Goal: Task Accomplishment & Management: Complete application form

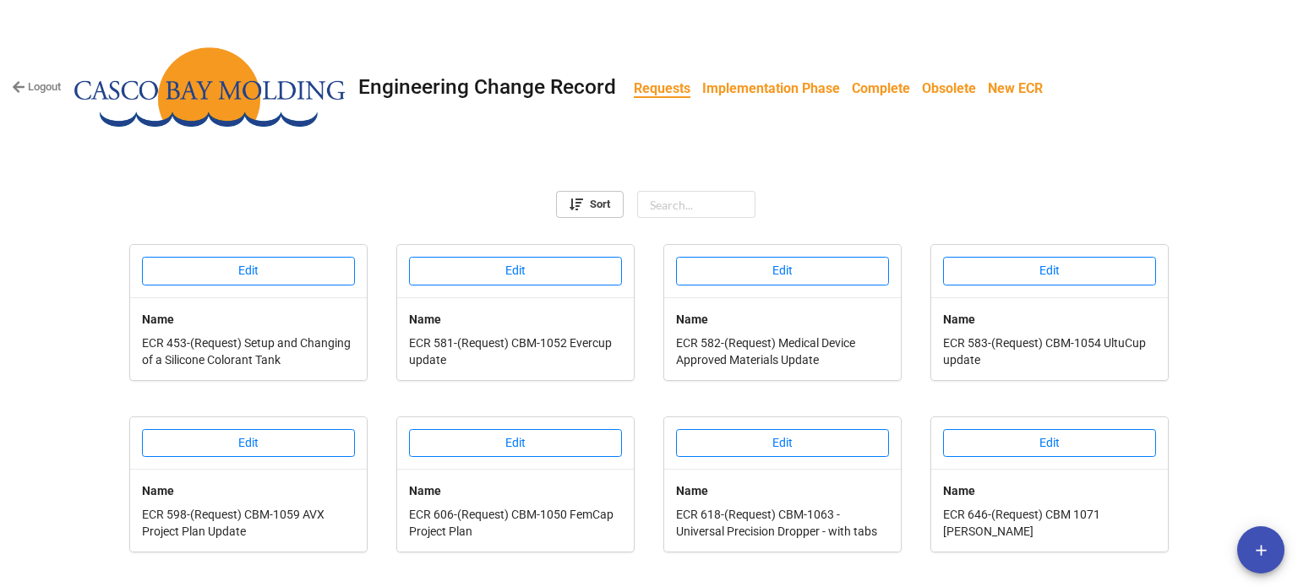
click at [779, 87] on b "Implementation Phase" at bounding box center [771, 88] width 138 height 16
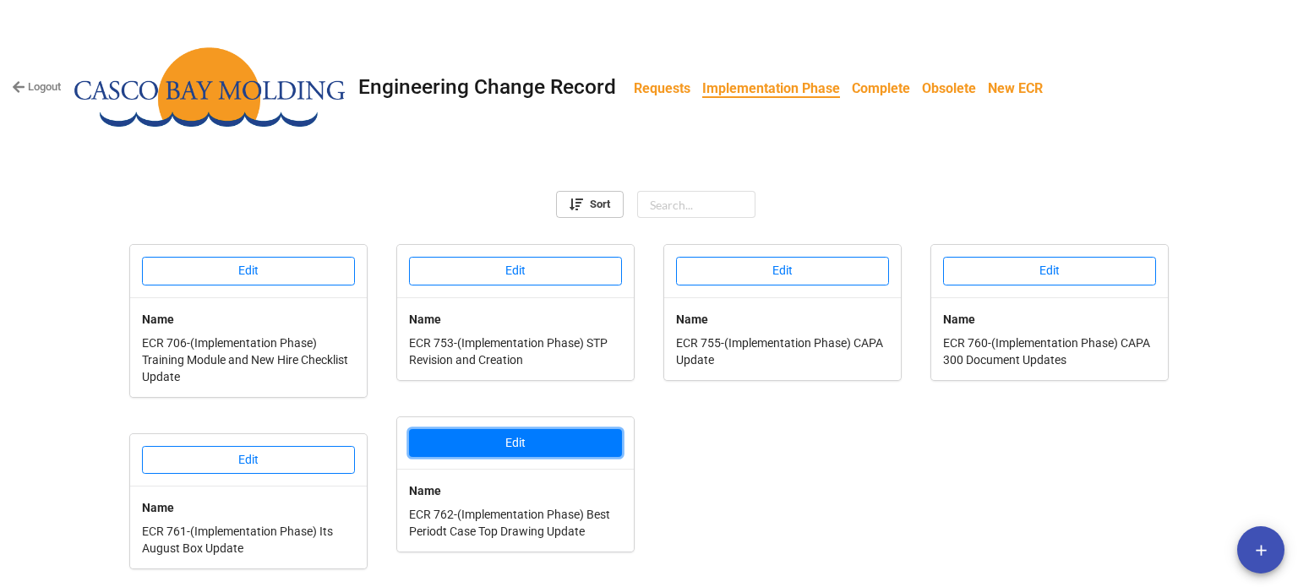
click at [488, 449] on button "Edit" at bounding box center [515, 443] width 213 height 29
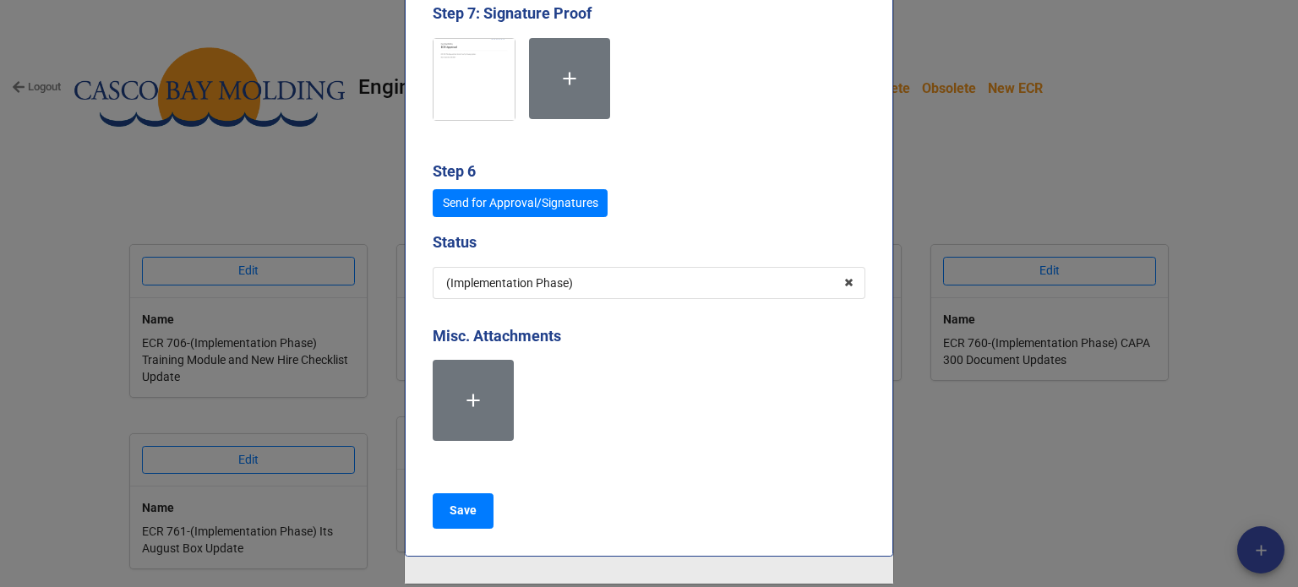
scroll to position [7859, 0]
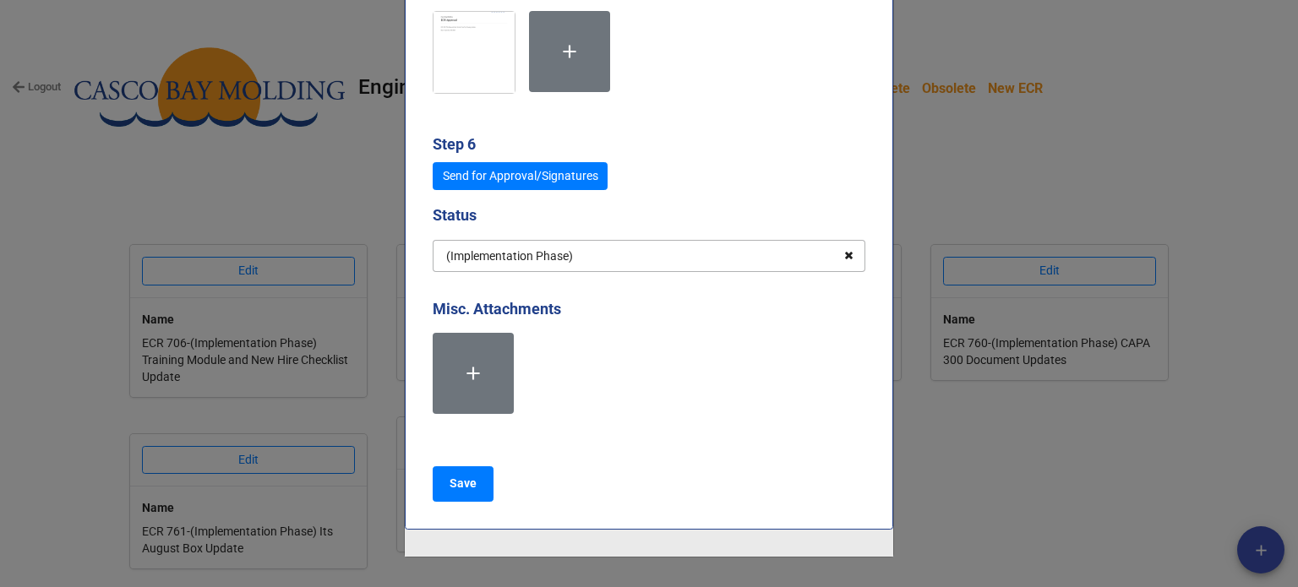
click at [842, 245] on icon at bounding box center [849, 256] width 26 height 31
click at [654, 259] on input "text" at bounding box center [649, 256] width 431 height 30
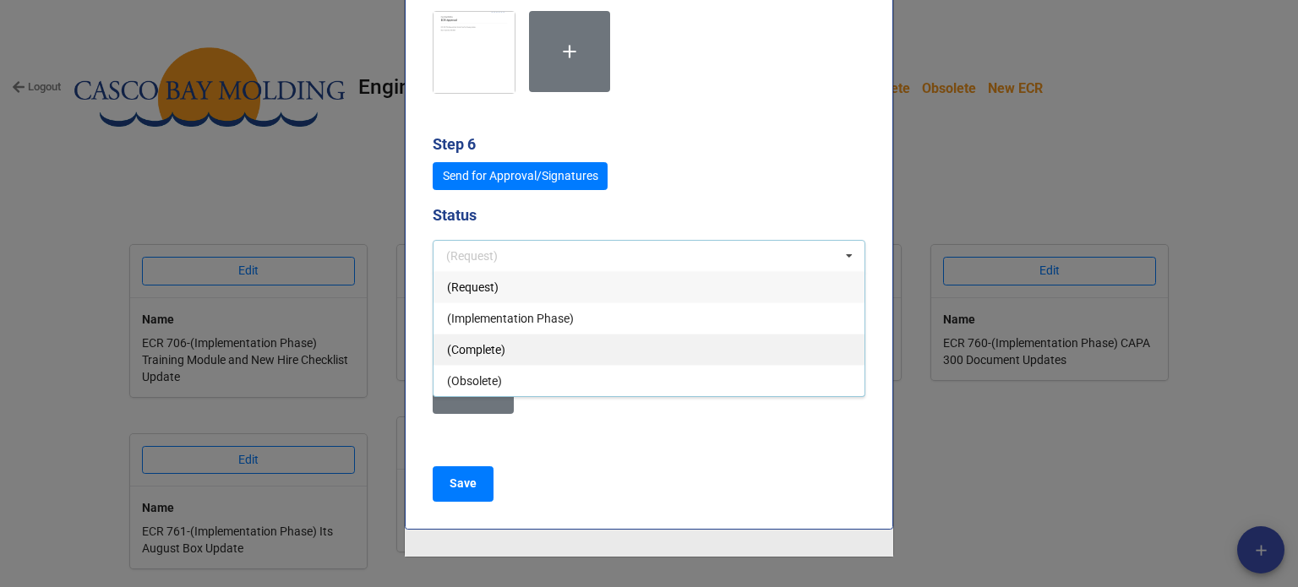
click at [473, 343] on span "(Complete)" at bounding box center [476, 350] width 58 height 14
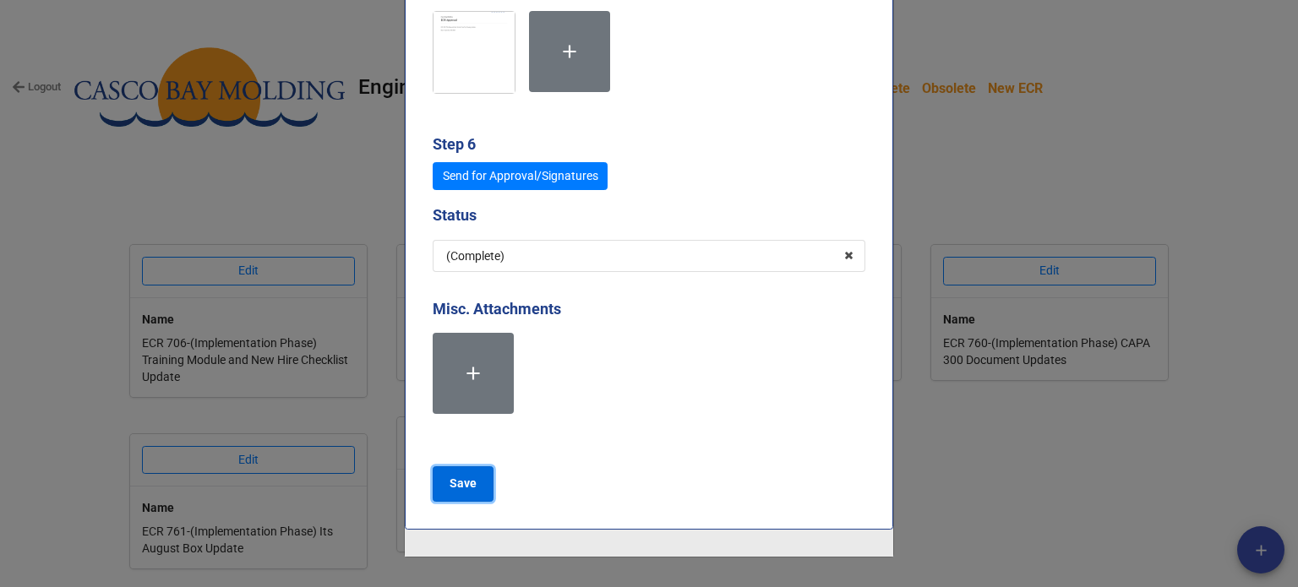
click at [466, 476] on b "Save" at bounding box center [463, 484] width 27 height 18
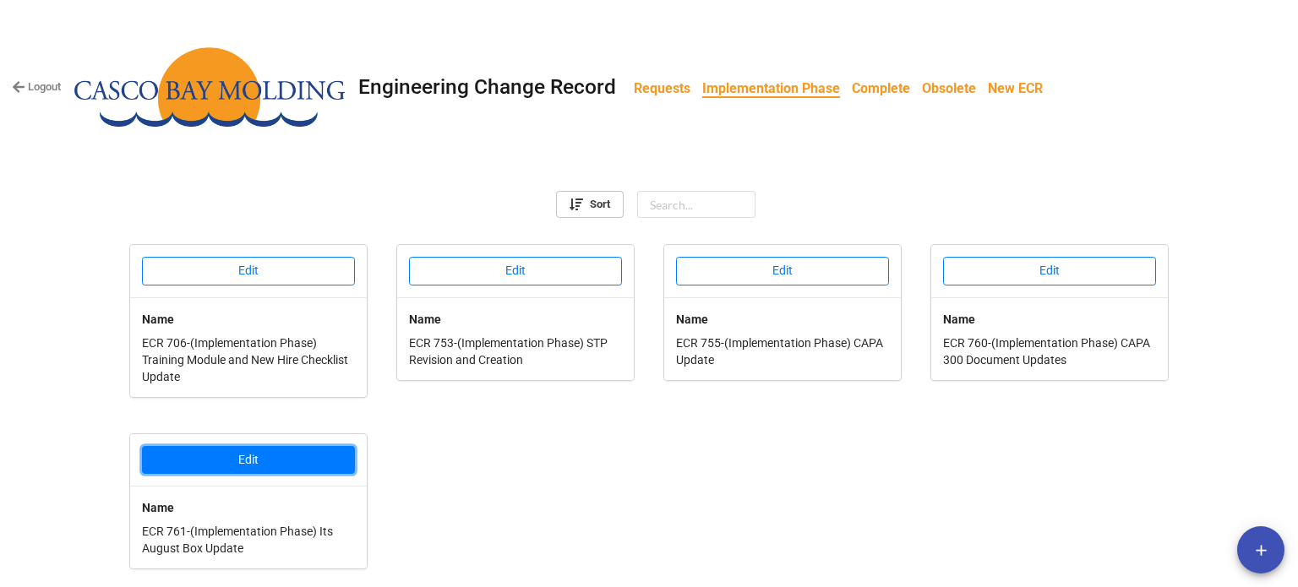
click at [287, 465] on button "Edit" at bounding box center [248, 460] width 213 height 29
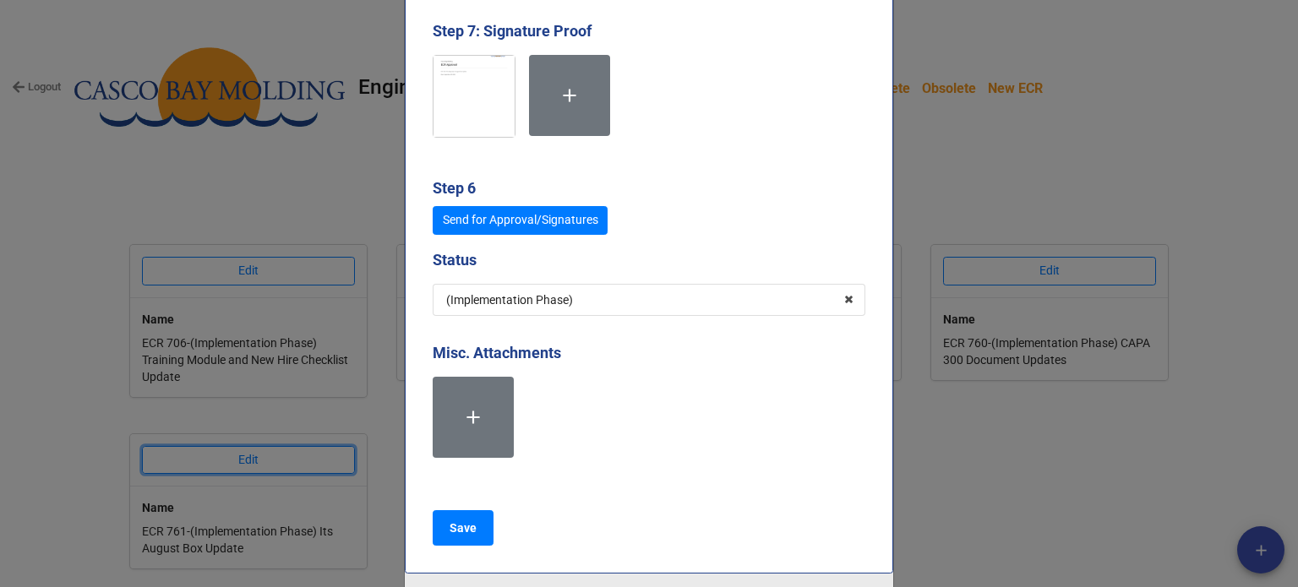
scroll to position [8197, 0]
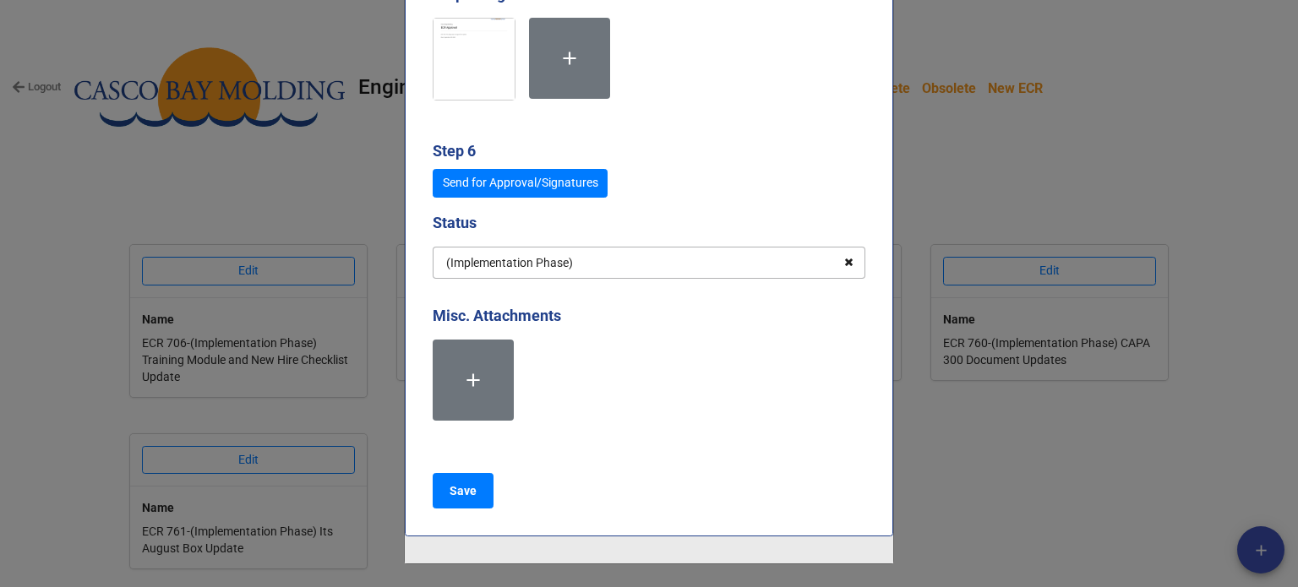
click at [847, 275] on icon at bounding box center [849, 263] width 26 height 31
click at [709, 278] on input "text" at bounding box center [649, 263] width 431 height 30
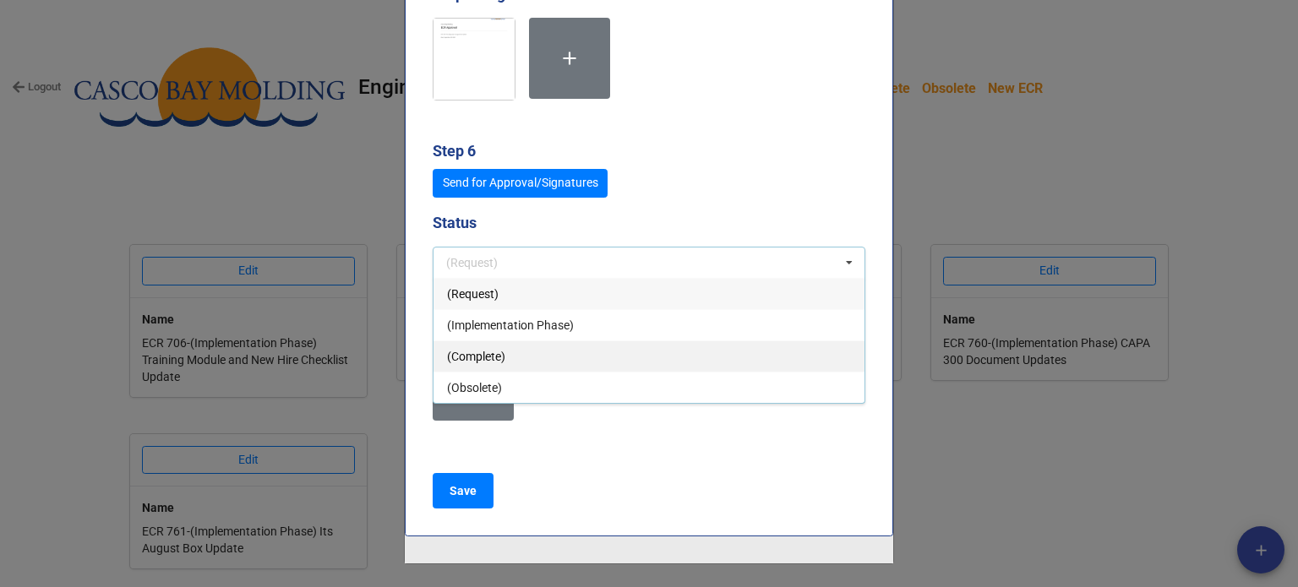
click at [471, 363] on span "(Complete)" at bounding box center [476, 357] width 58 height 14
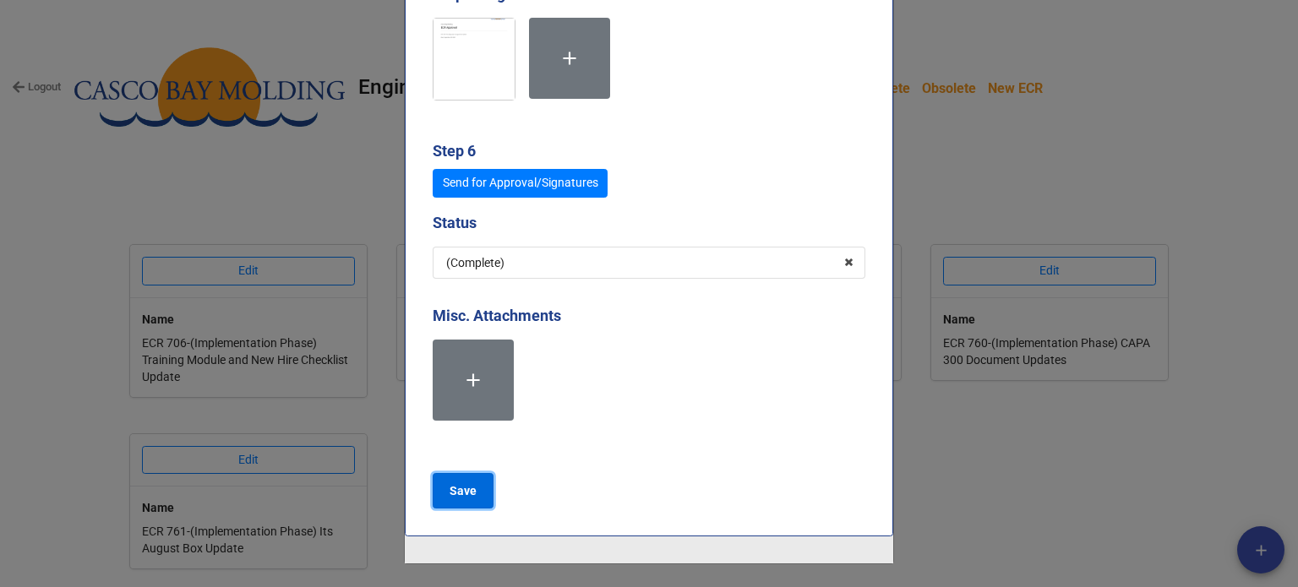
click at [450, 500] on b "Save" at bounding box center [463, 492] width 27 height 18
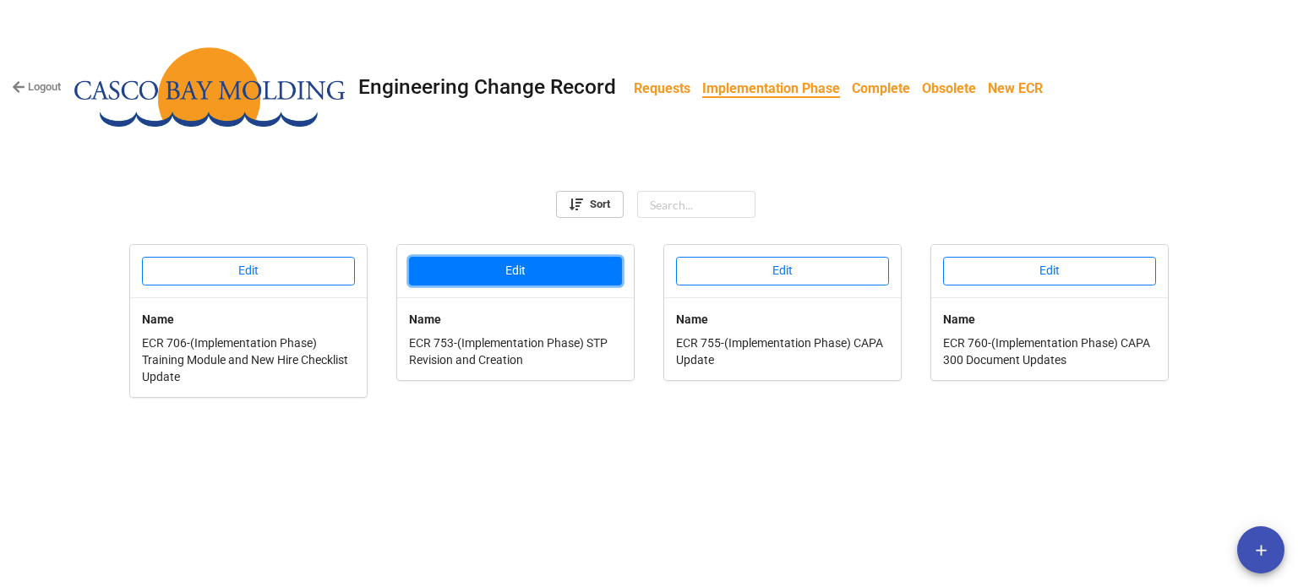
click at [544, 276] on button "Edit" at bounding box center [515, 271] width 213 height 29
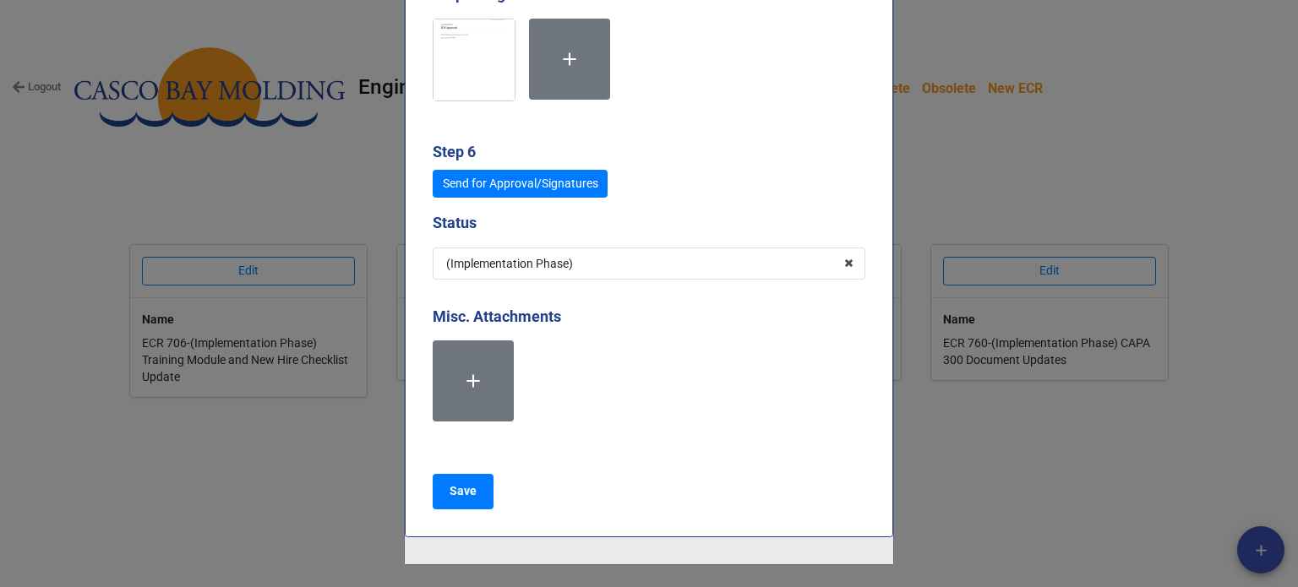
scroll to position [8113, 0]
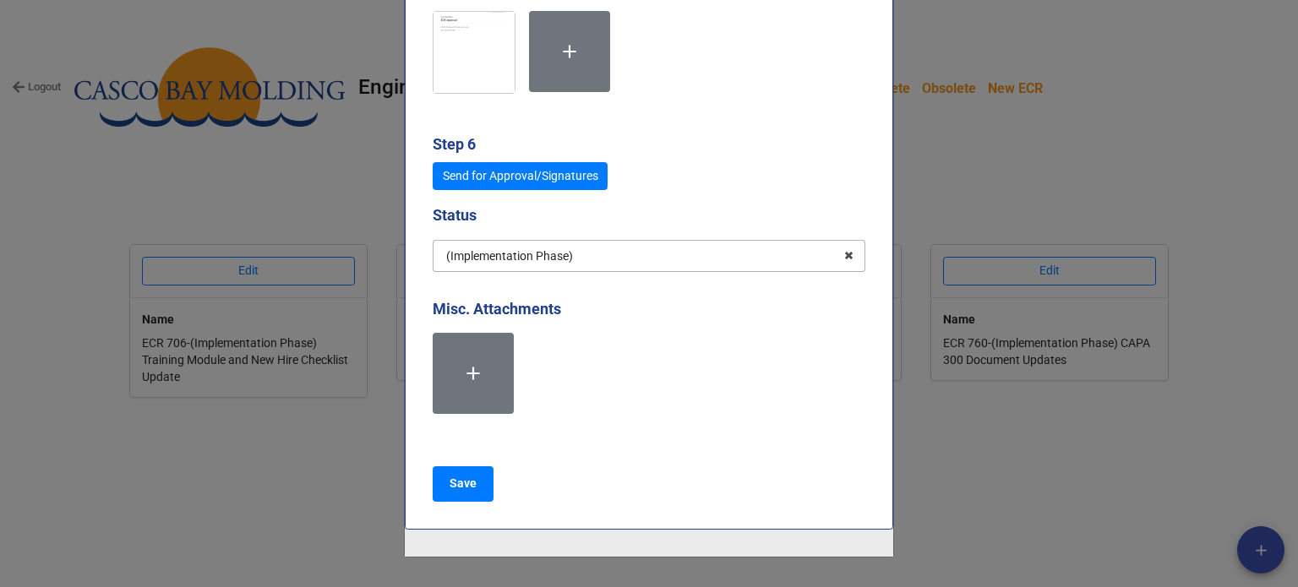
click at [662, 243] on input "text" at bounding box center [649, 256] width 431 height 30
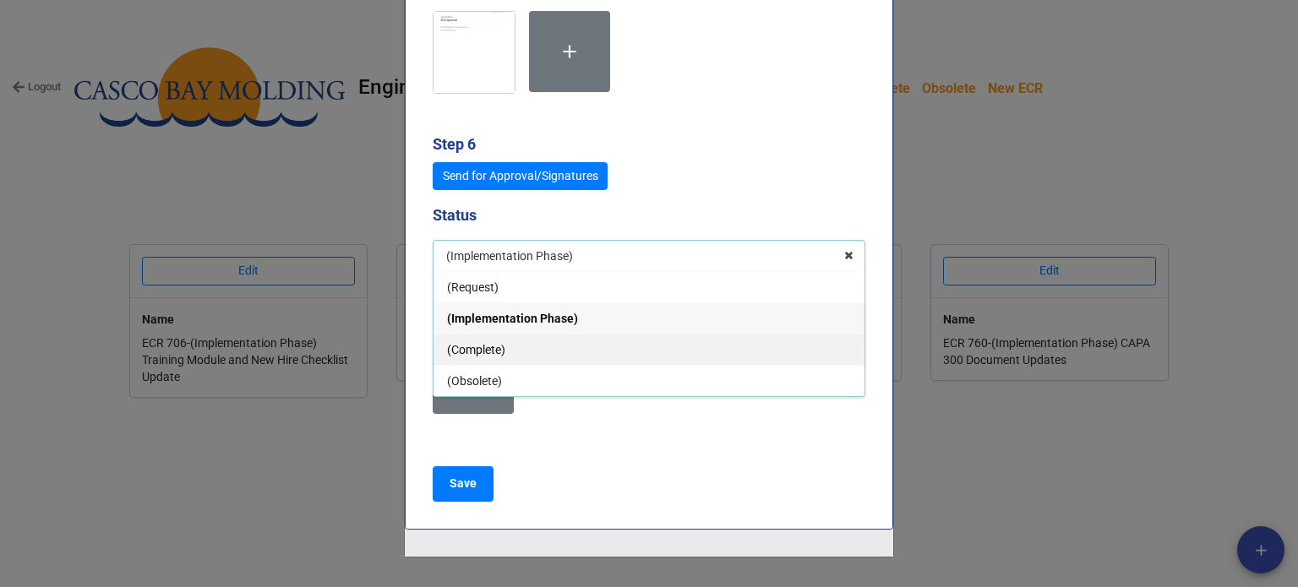
click at [537, 336] on div "(Complete)" at bounding box center [649, 349] width 431 height 31
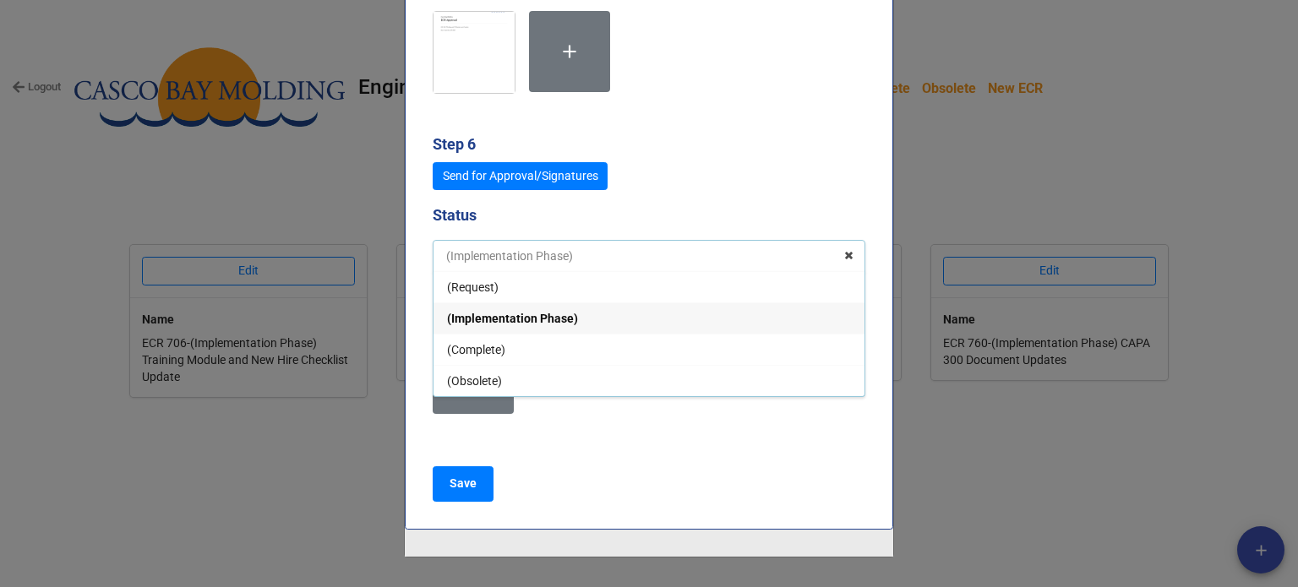
type textarea "x"
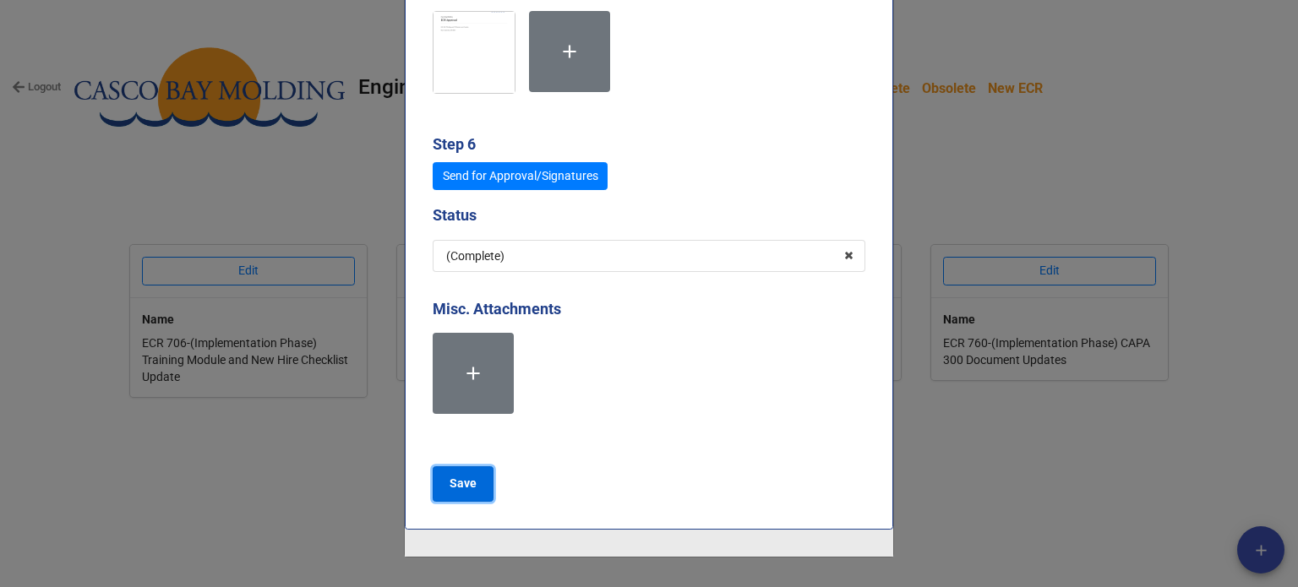
click at [477, 483] on button "Save" at bounding box center [463, 483] width 61 height 35
